Goal: Task Accomplishment & Management: Manage account settings

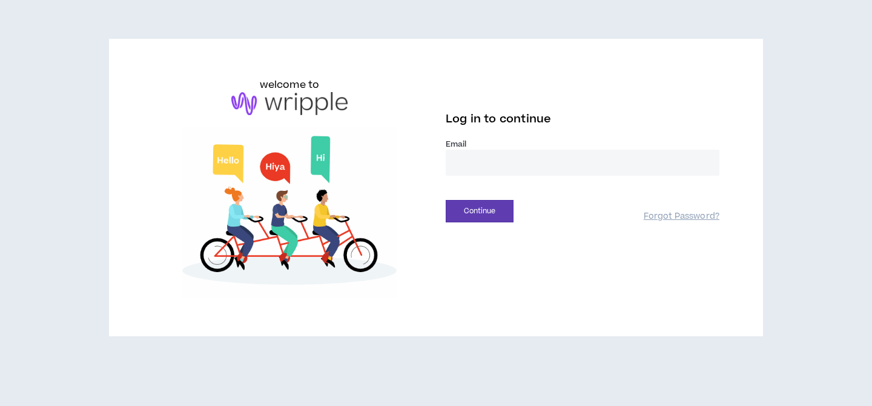
click at [492, 172] on input "email" at bounding box center [583, 163] width 274 height 26
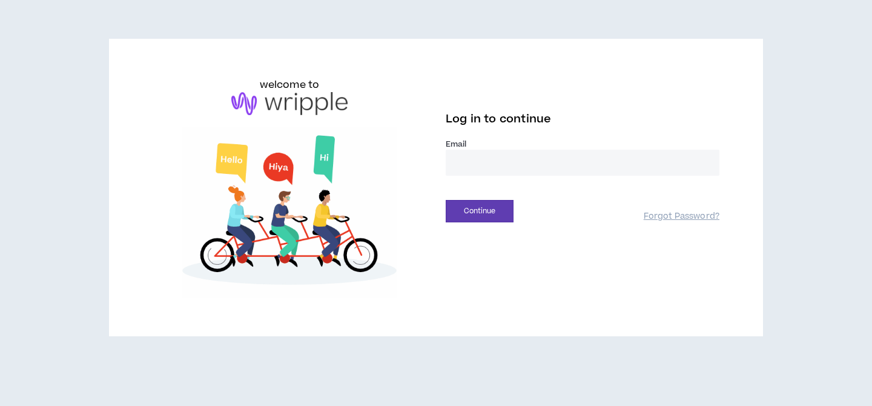
type input "**********"
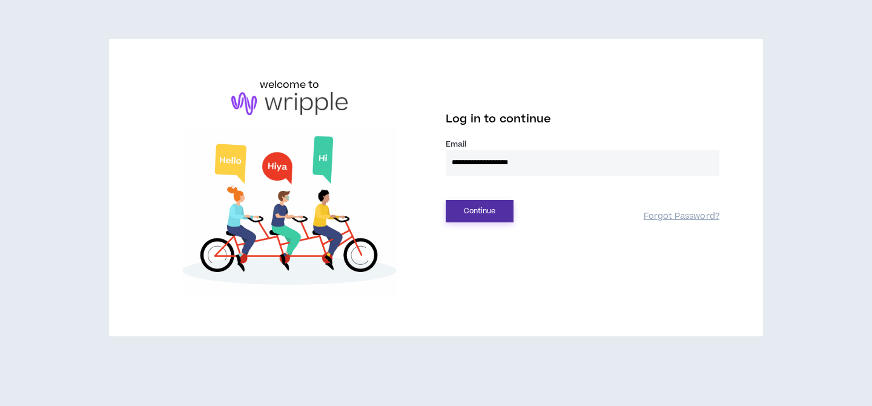
click at [459, 216] on button "Continue" at bounding box center [480, 211] width 68 height 22
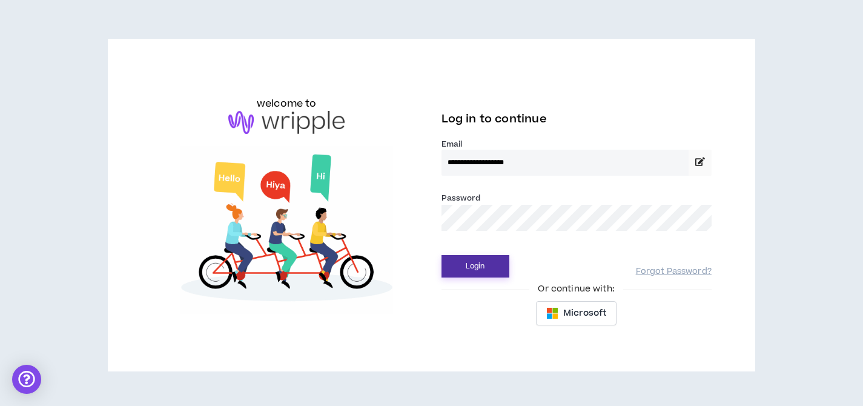
click at [463, 262] on button "Login" at bounding box center [475, 266] width 68 height 22
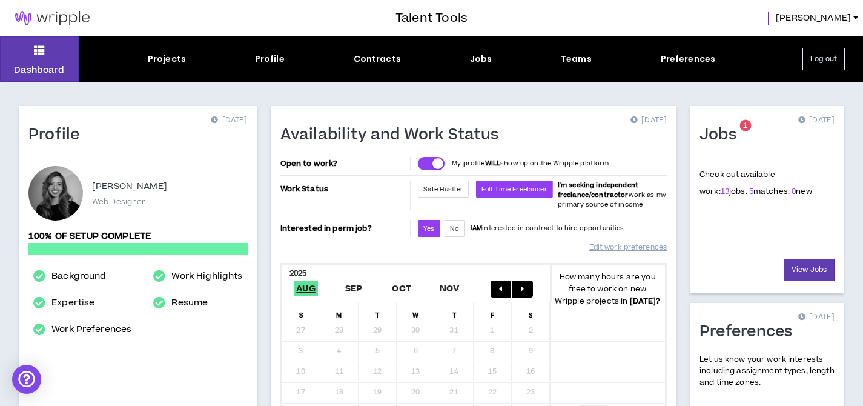
click at [745, 125] on span "1" at bounding box center [745, 125] width 4 height 10
click at [820, 274] on link "View Jobs" at bounding box center [809, 270] width 51 height 22
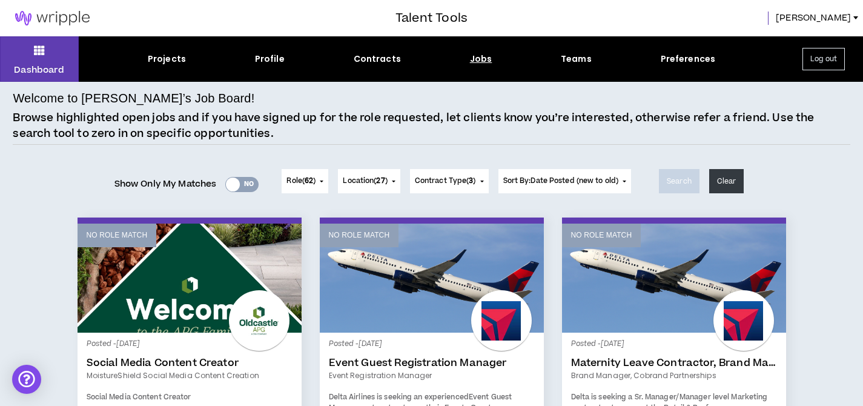
click at [186, 53] on div "Projects Profile Contracts Jobs Teams Preferences" at bounding box center [431, 59] width 705 height 13
click at [182, 57] on div "Projects" at bounding box center [167, 59] width 38 height 13
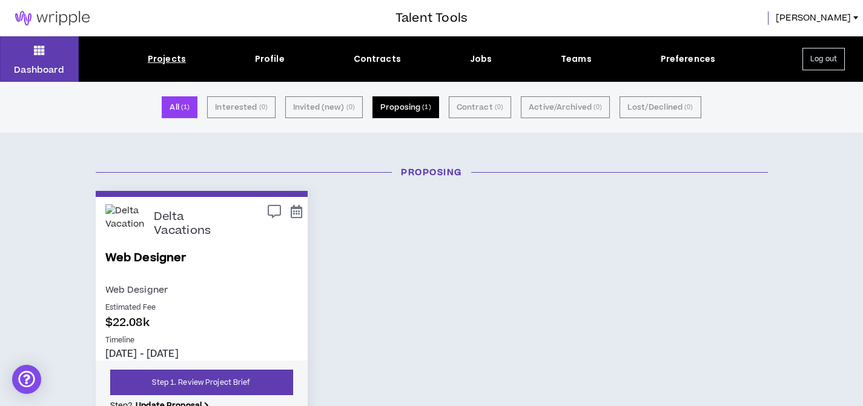
click at [410, 108] on button "Proposing ( 1 )" at bounding box center [405, 107] width 67 height 22
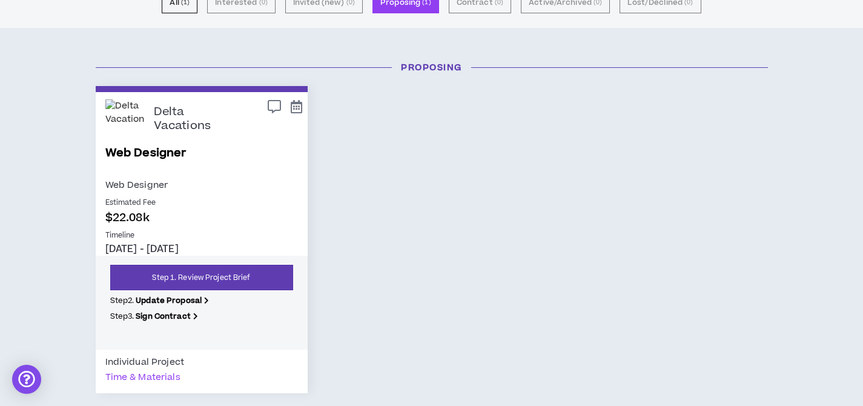
scroll to position [138, 0]
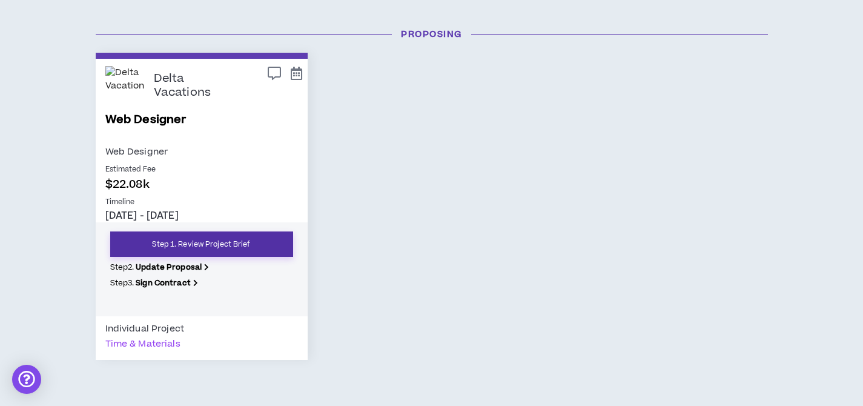
click at [228, 242] on link "Step 1. Review Project Brief" at bounding box center [201, 243] width 183 height 25
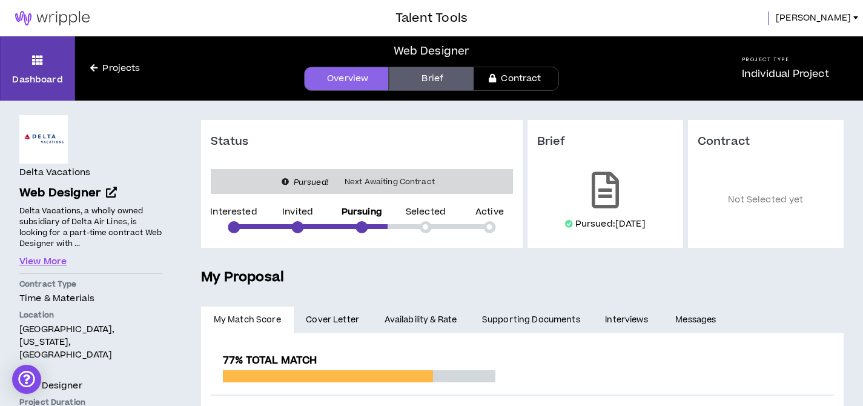
click at [225, 68] on div "Overview Brief Contract" at bounding box center [432, 79] width 552 height 24
